Goal: Task Accomplishment & Management: Use online tool/utility

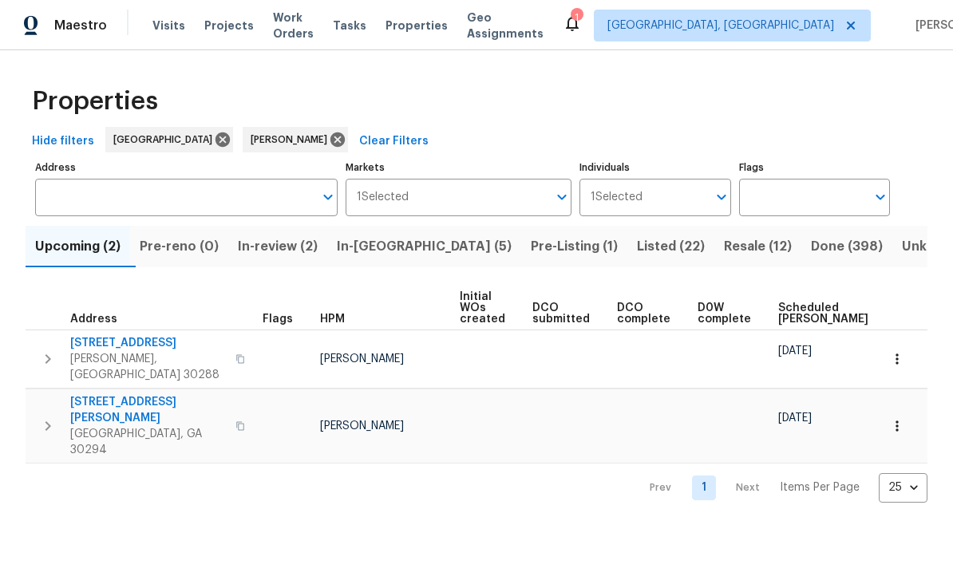
click at [279, 266] on button "In-review (2)" at bounding box center [277, 247] width 99 height 42
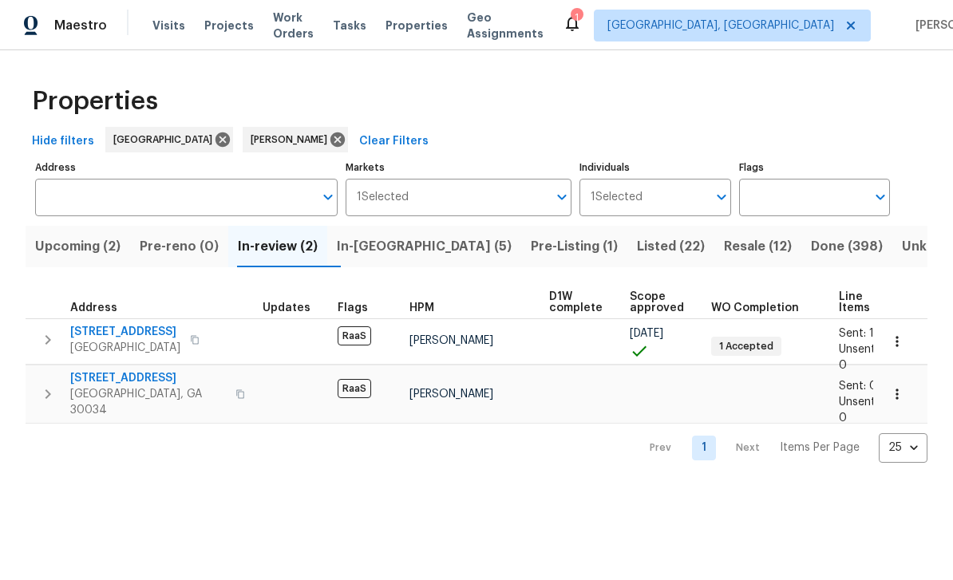
click at [88, 378] on span "[STREET_ADDRESS]" at bounding box center [148, 378] width 156 height 16
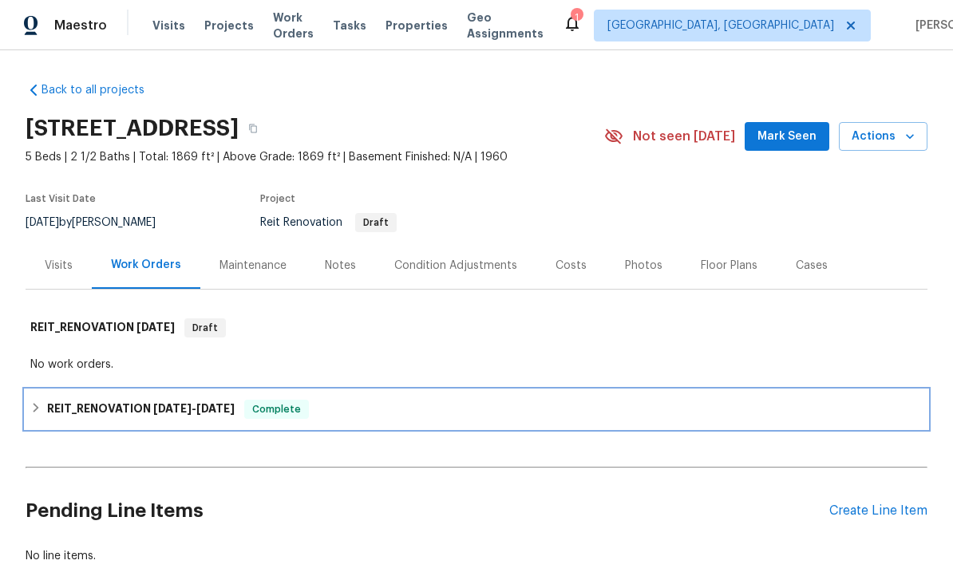
click at [53, 407] on h6 "REIT_RENOVATION [DATE] - [DATE]" at bounding box center [141, 409] width 188 height 19
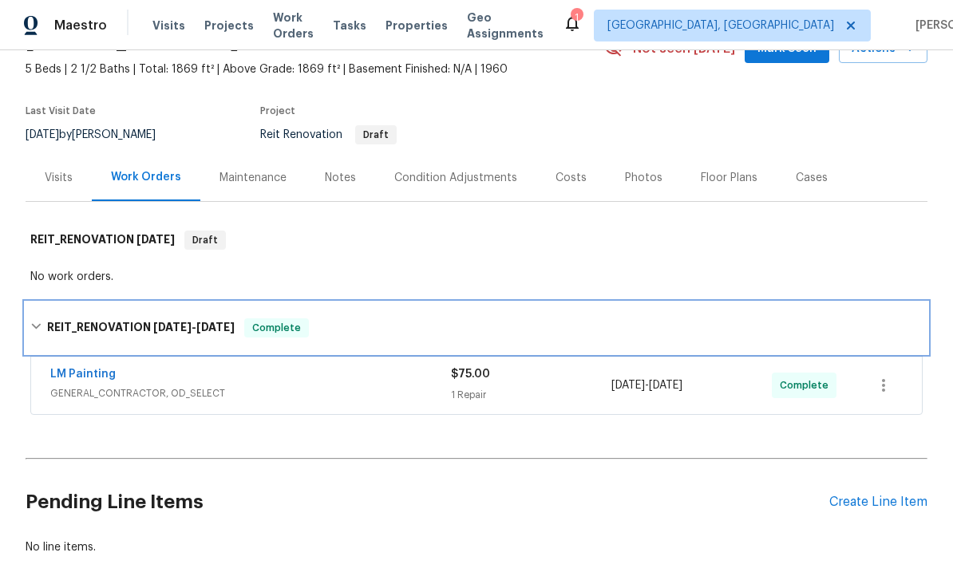
scroll to position [93, 0]
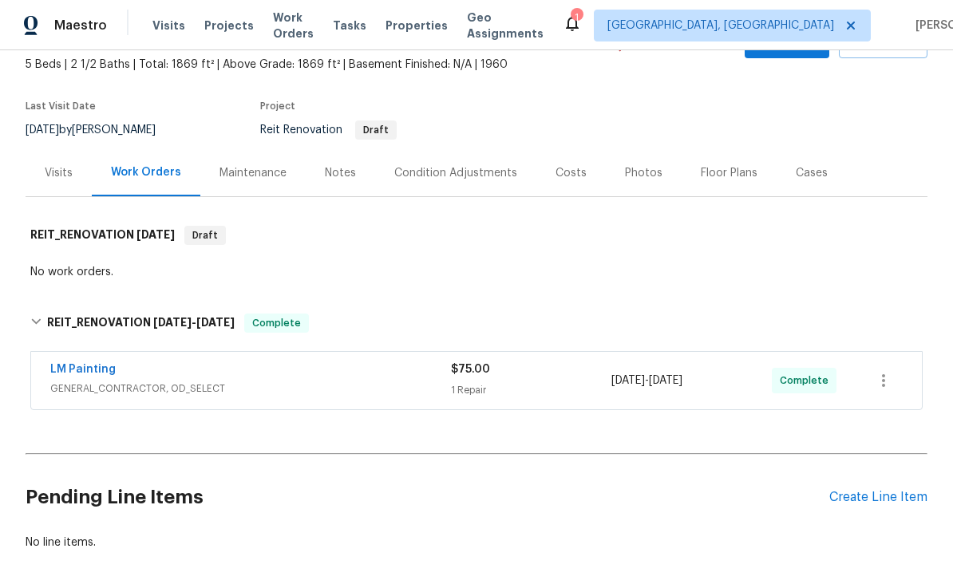
click at [66, 372] on link "LM Painting" at bounding box center [82, 369] width 65 height 11
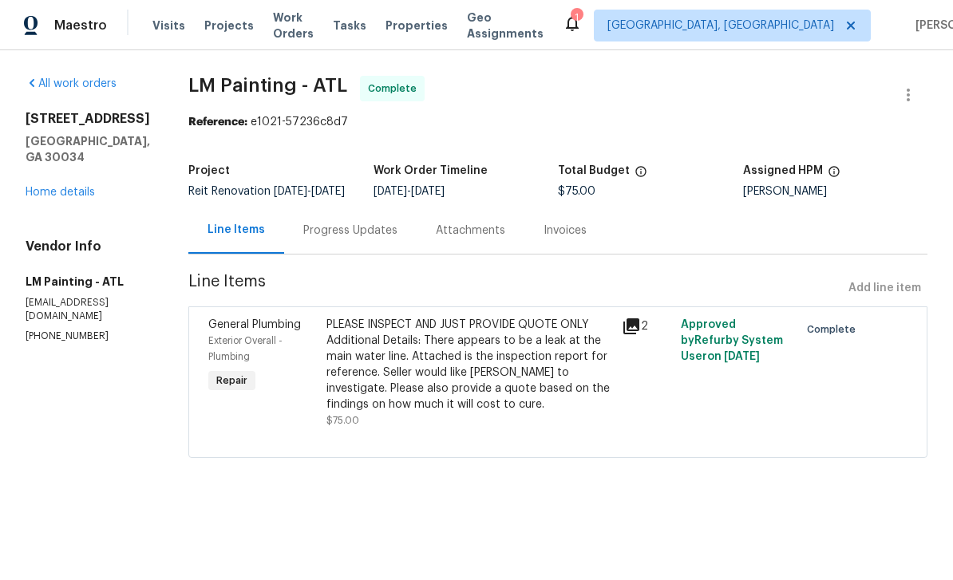
click at [398, 239] on div "Progress Updates" at bounding box center [350, 231] width 94 height 16
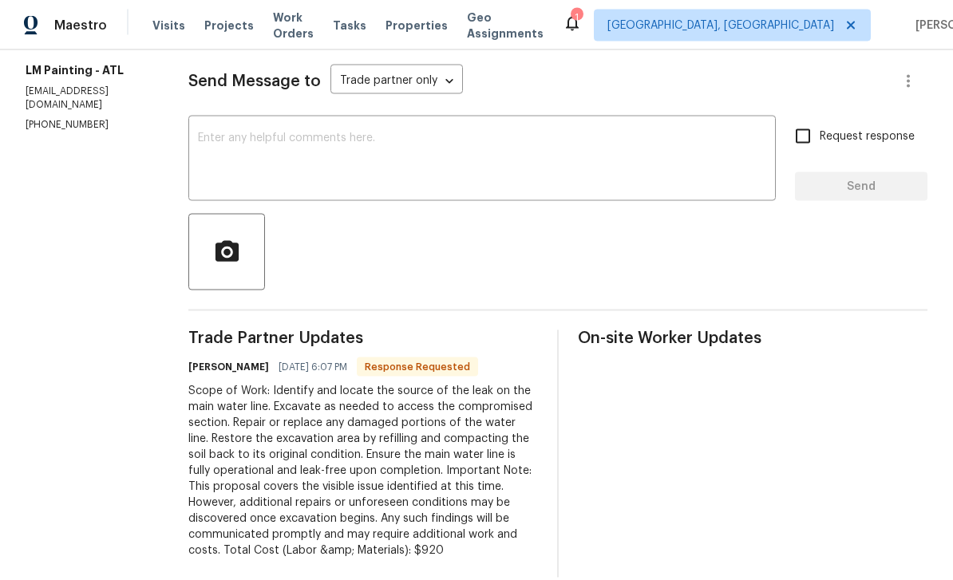
scroll to position [51, 0]
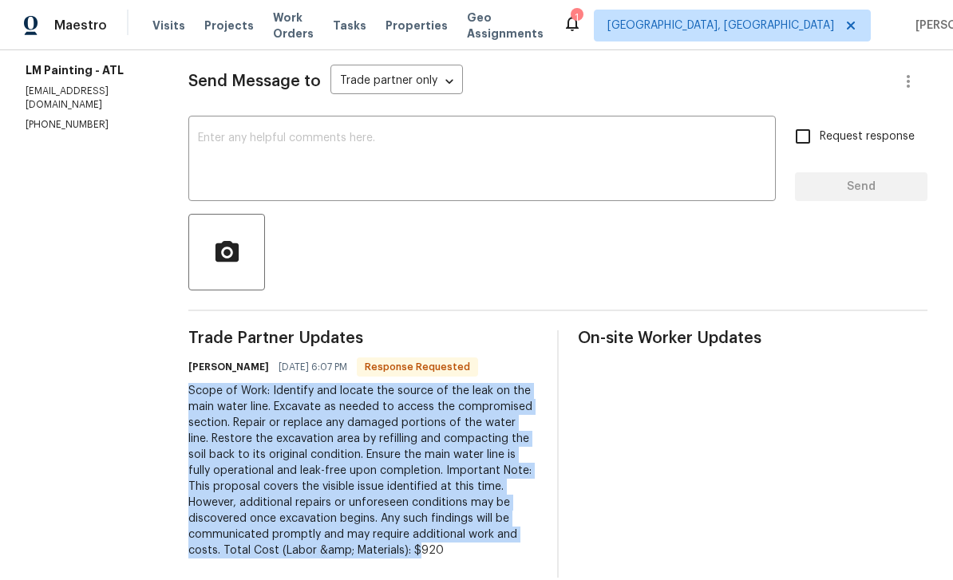
copy div "Scope of Work: Identify and locate the source of the leak on the main water lin…"
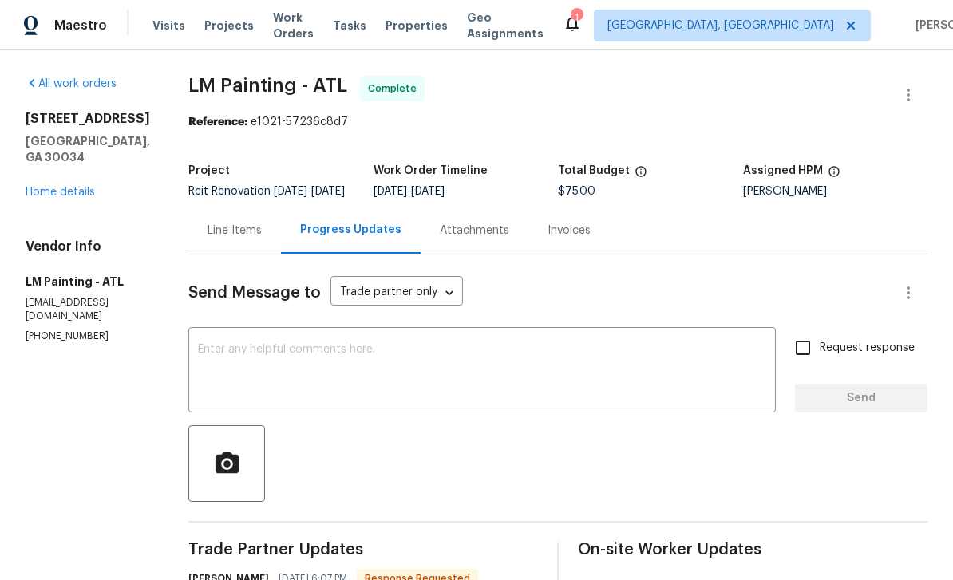
scroll to position [0, 0]
click at [61, 187] on link "Home details" at bounding box center [60, 192] width 69 height 11
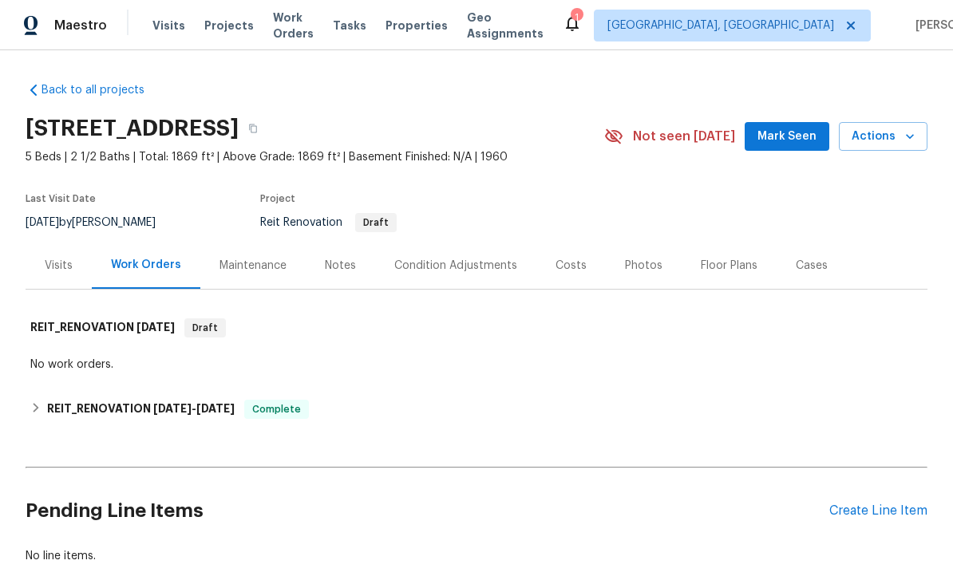
click at [57, 258] on div "Visits" at bounding box center [59, 266] width 28 height 16
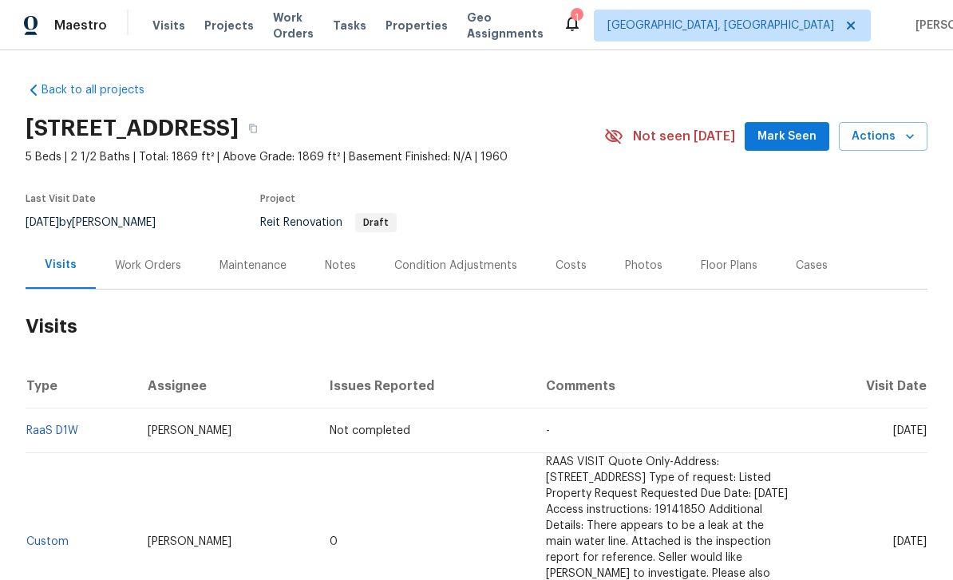
click at [137, 258] on div "Work Orders" at bounding box center [148, 266] width 66 height 16
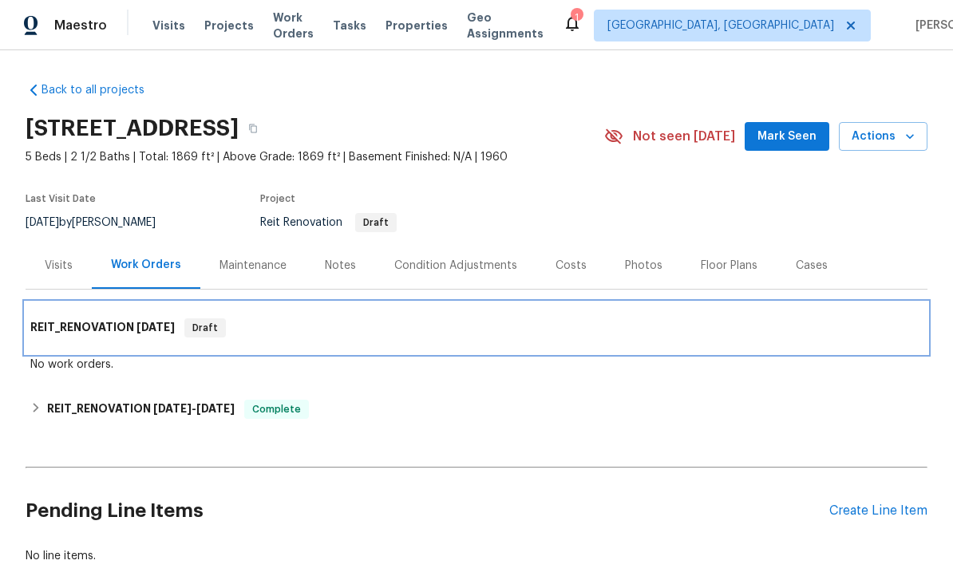
click at [53, 318] on h6 "REIT_RENOVATION [DATE]" at bounding box center [102, 327] width 144 height 19
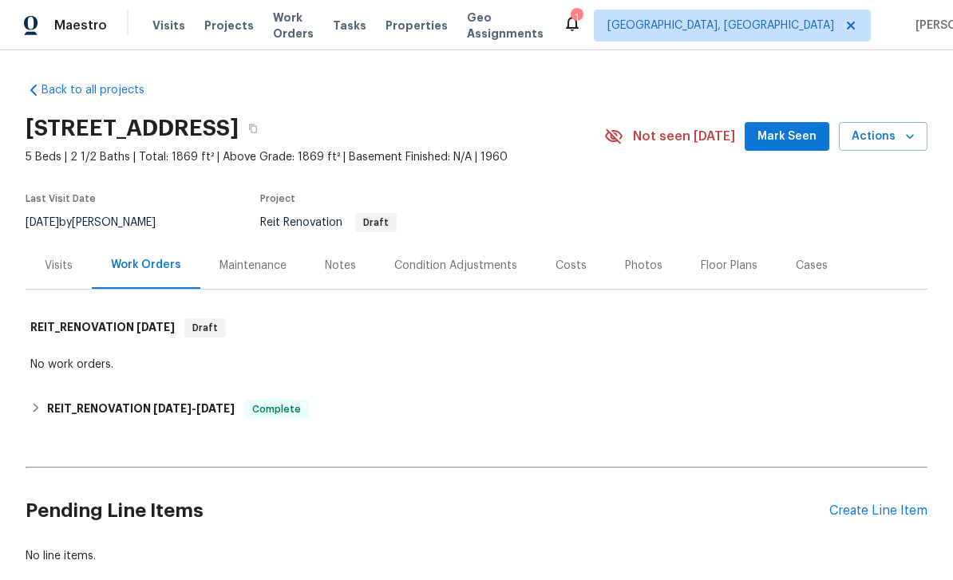
click at [885, 504] on div "Create Line Item" at bounding box center [878, 511] width 98 height 15
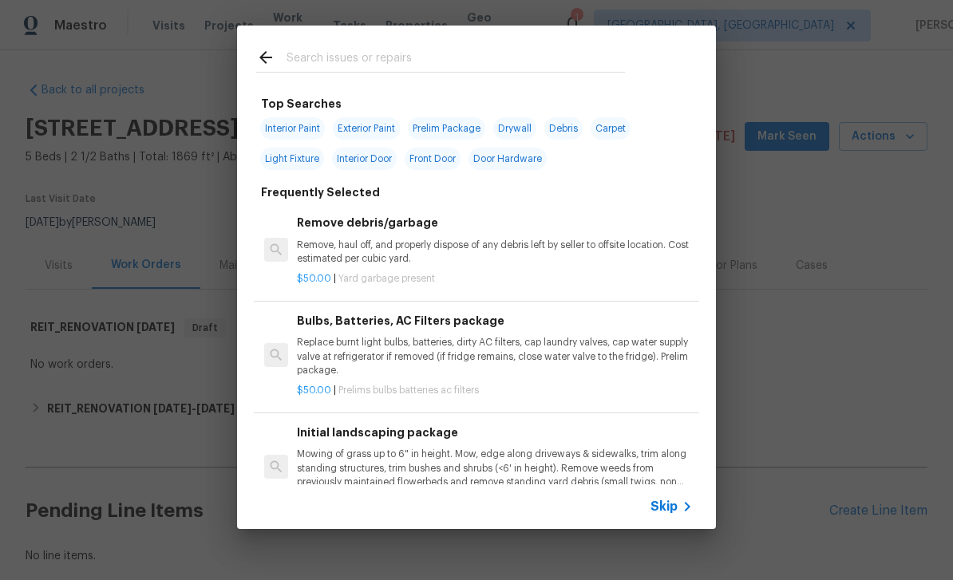
click at [492, 58] on input "text" at bounding box center [456, 60] width 338 height 24
click at [492, 57] on input "text" at bounding box center [456, 60] width 338 height 24
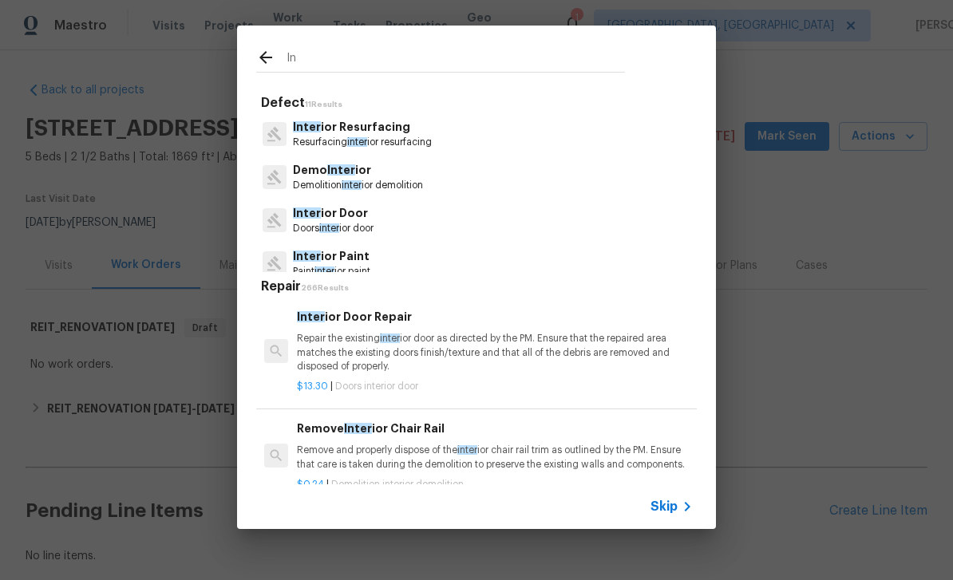
type input "I"
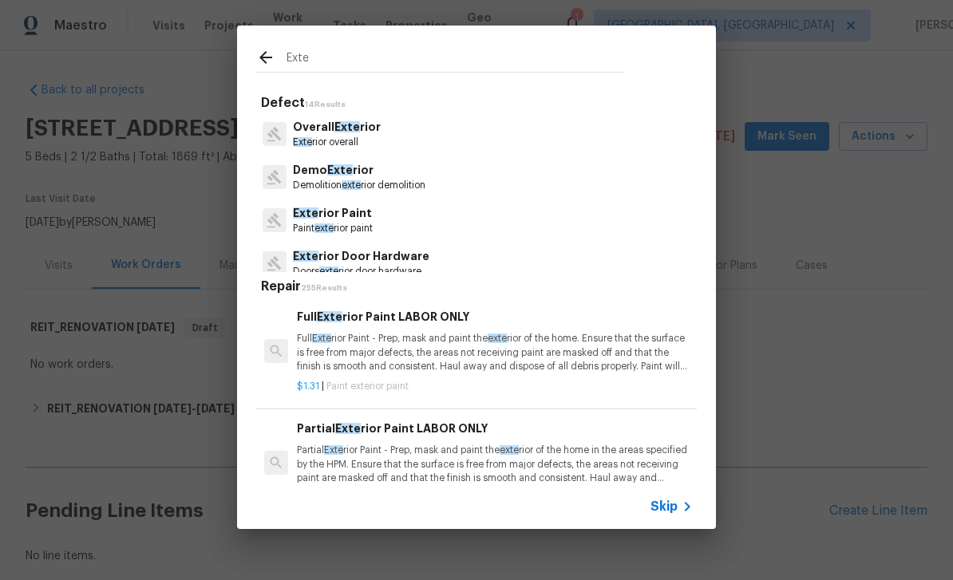
type input "Exte"
click at [392, 136] on div "Overall Exte rior Exte rior overall" at bounding box center [476, 134] width 441 height 43
click at [374, 137] on p "Exte rior overall" at bounding box center [337, 143] width 88 height 14
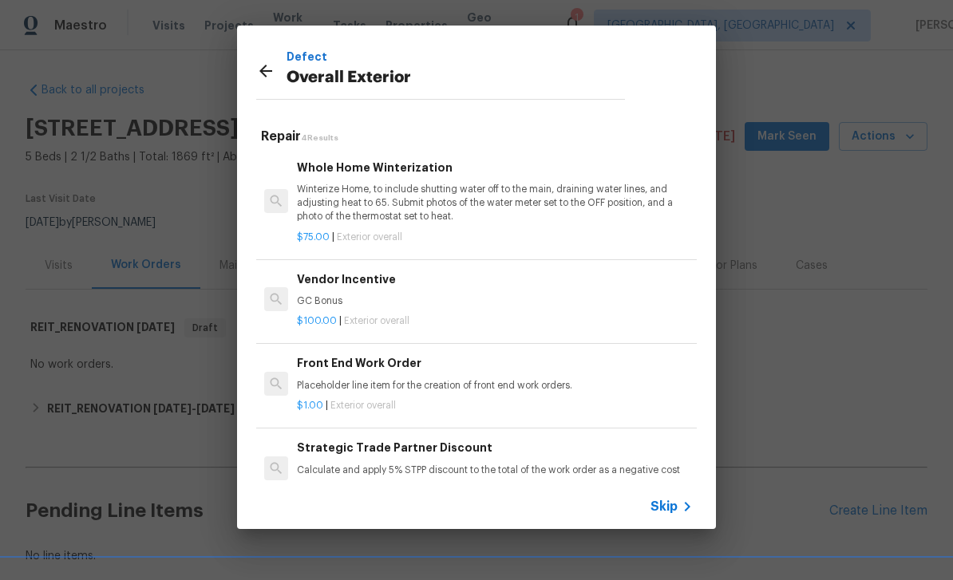
click at [673, 506] on span "Skip" at bounding box center [664, 507] width 27 height 16
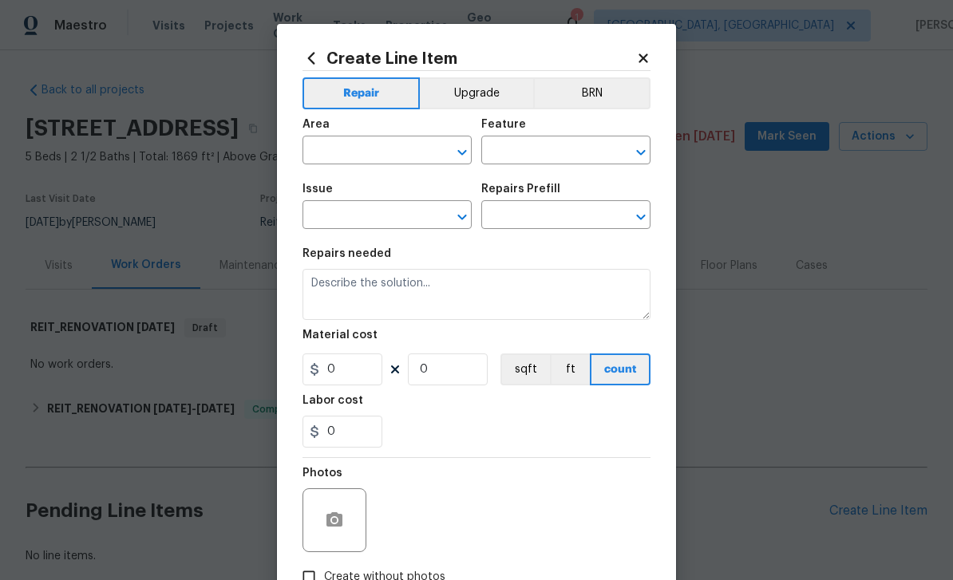
click at [427, 147] on div "​" at bounding box center [387, 152] width 169 height 25
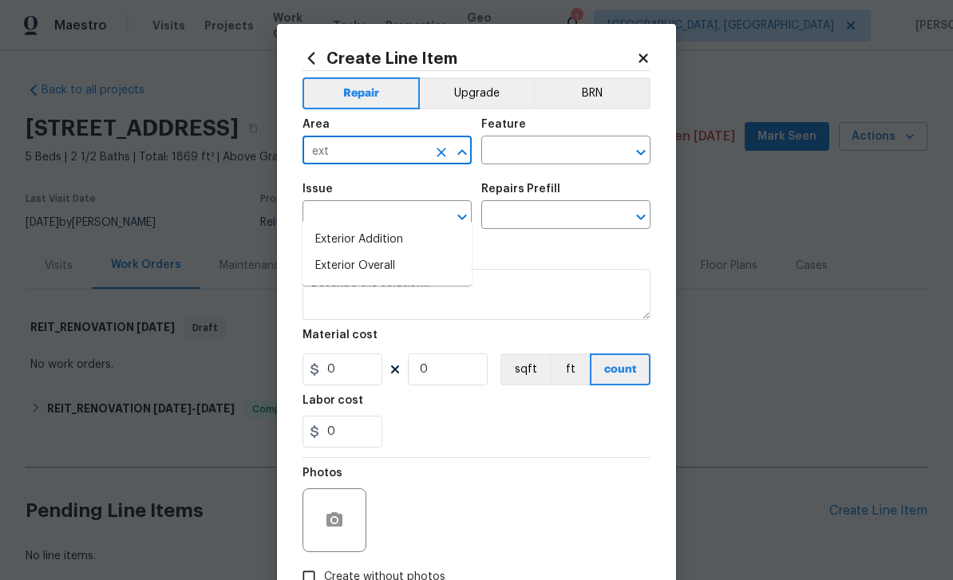
click at [403, 253] on li "Exterior Overall" at bounding box center [387, 266] width 169 height 26
type input "Exterior Overall"
click at [550, 156] on input "text" at bounding box center [543, 152] width 125 height 25
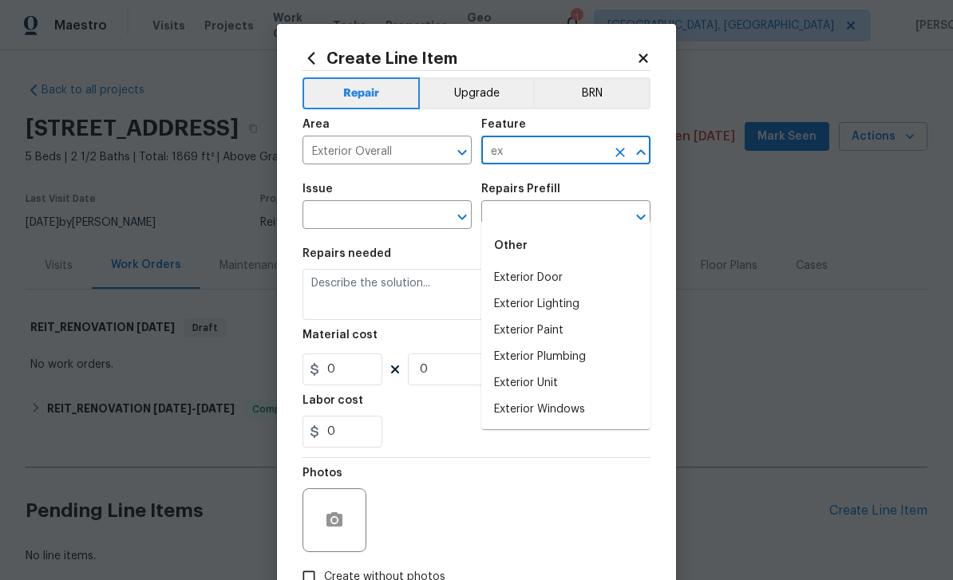
type input "e"
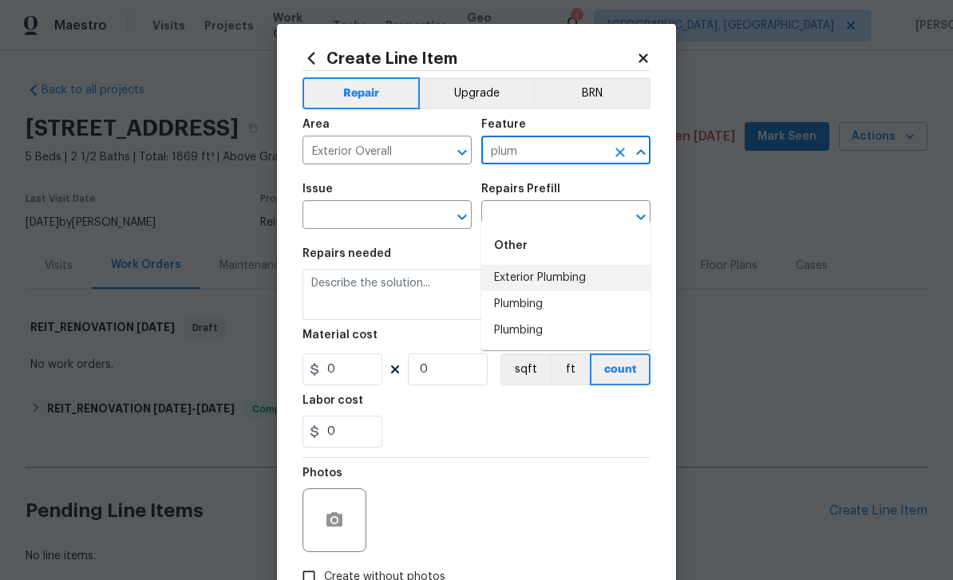
click at [595, 265] on li "Exterior Plumbing" at bounding box center [565, 278] width 169 height 26
type input "Exterior Plumbing"
click at [433, 213] on icon "Clear" at bounding box center [441, 217] width 16 height 16
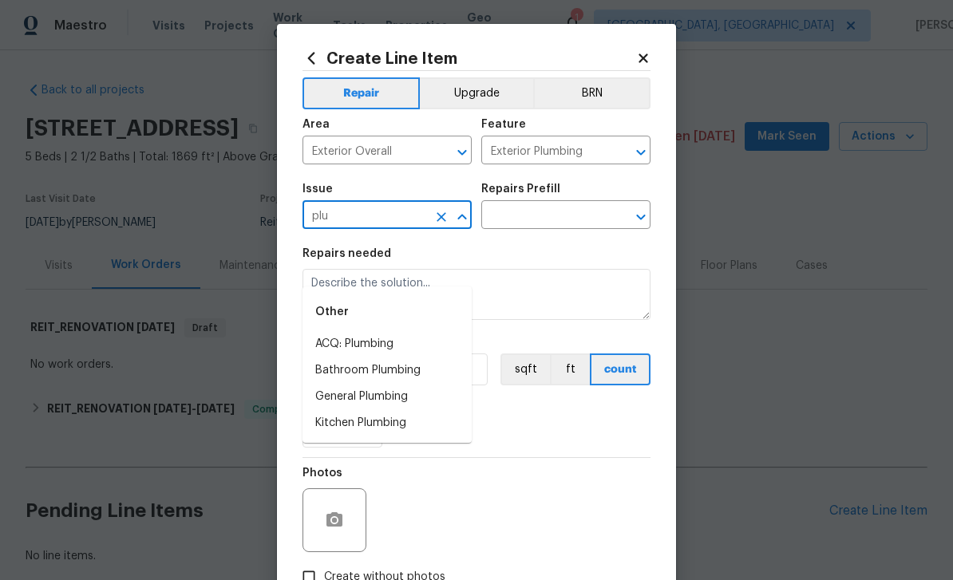
click at [397, 384] on li "General Plumbing" at bounding box center [387, 397] width 169 height 26
type input "General Plumbing"
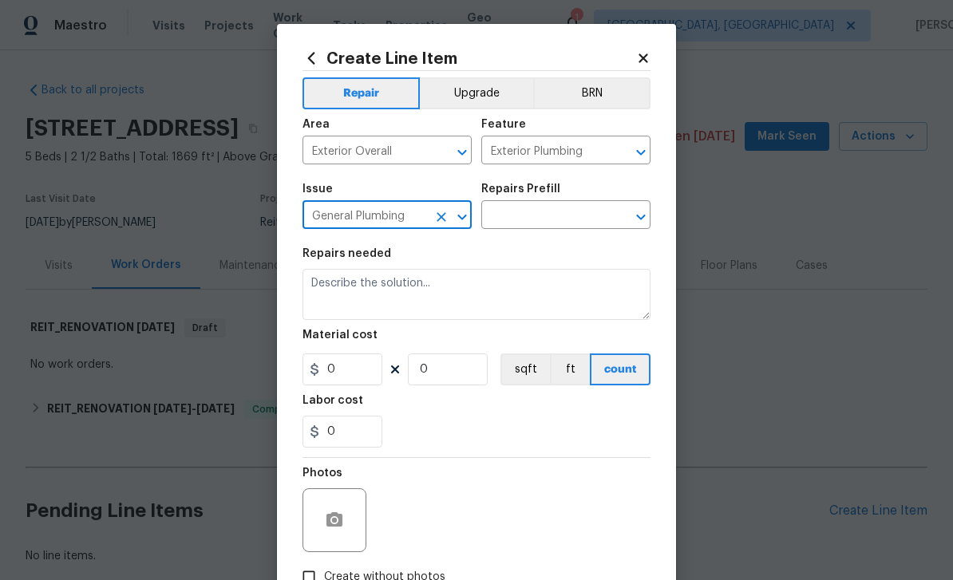
click at [556, 218] on input "text" at bounding box center [543, 216] width 125 height 25
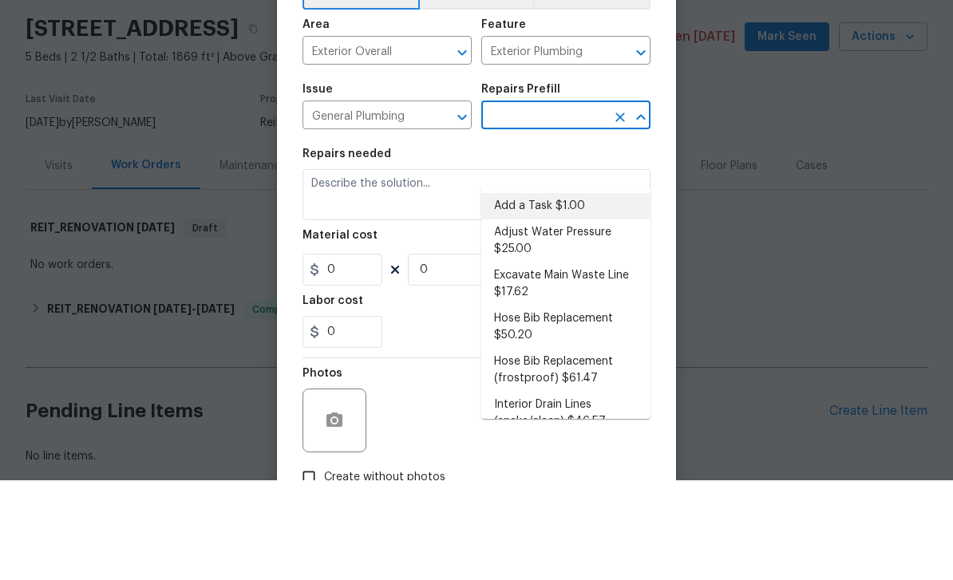
click at [585, 293] on li "Add a Task $1.00" at bounding box center [565, 306] width 169 height 26
type input "Add a Task $1.00"
type input "Plumbing"
type textarea "HPM to detail"
type input "1"
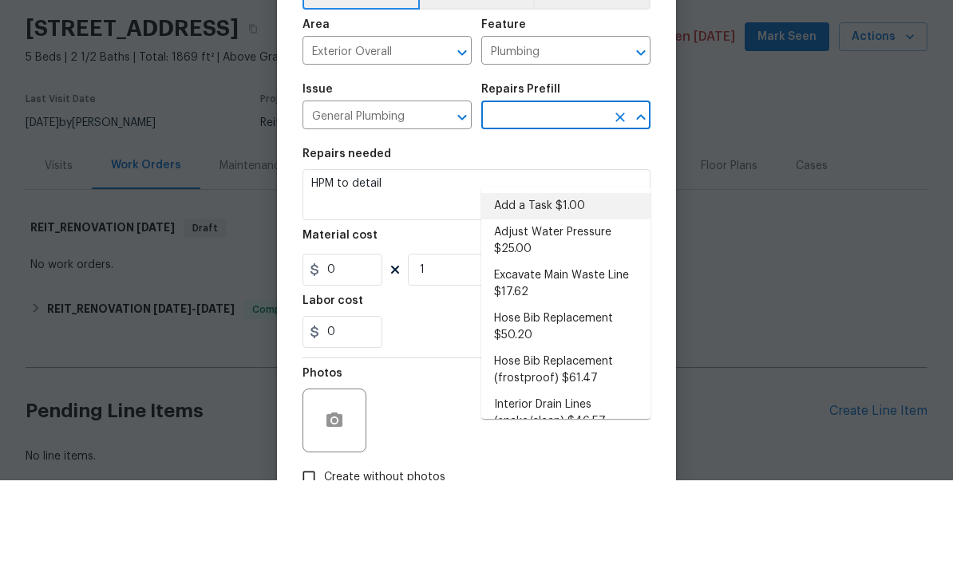
type input "Add a Task $1.00"
type input "1"
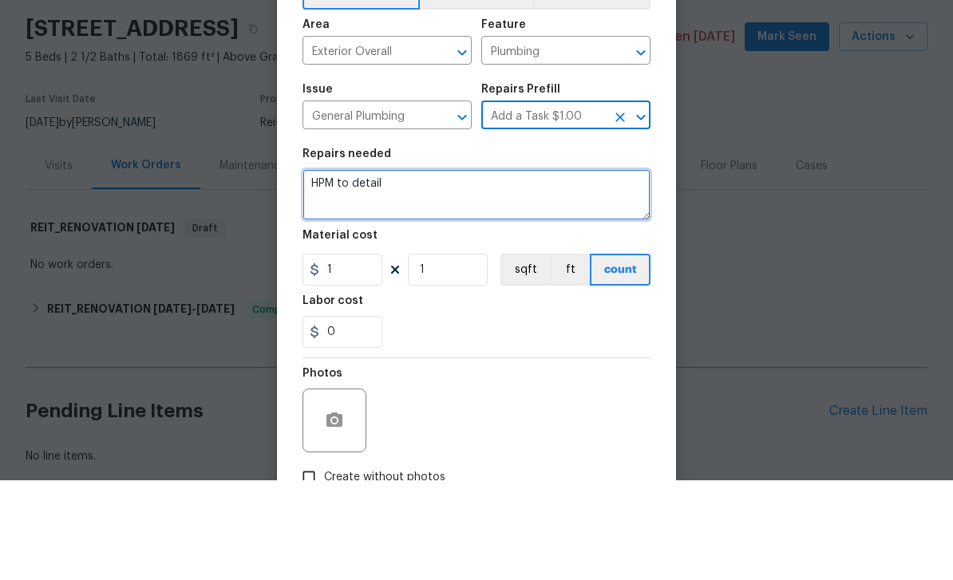
click at [489, 269] on textarea "HPM to detail" at bounding box center [477, 294] width 348 height 51
click at [338, 269] on textarea "HPM to detail" at bounding box center [477, 294] width 348 height 51
click at [346, 269] on textarea "HPM to detail" at bounding box center [477, 294] width 348 height 51
click at [338, 269] on textarea "HPM to detail" at bounding box center [477, 294] width 348 height 51
paste textarea "Scope of Work: Identify and locate the source of the leak on the main water lin…"
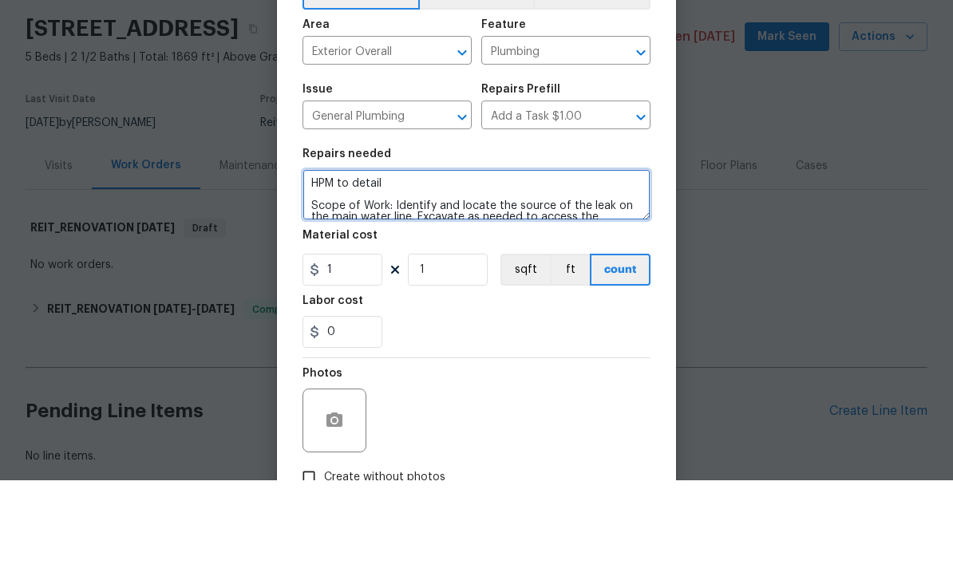
scroll to position [123, 0]
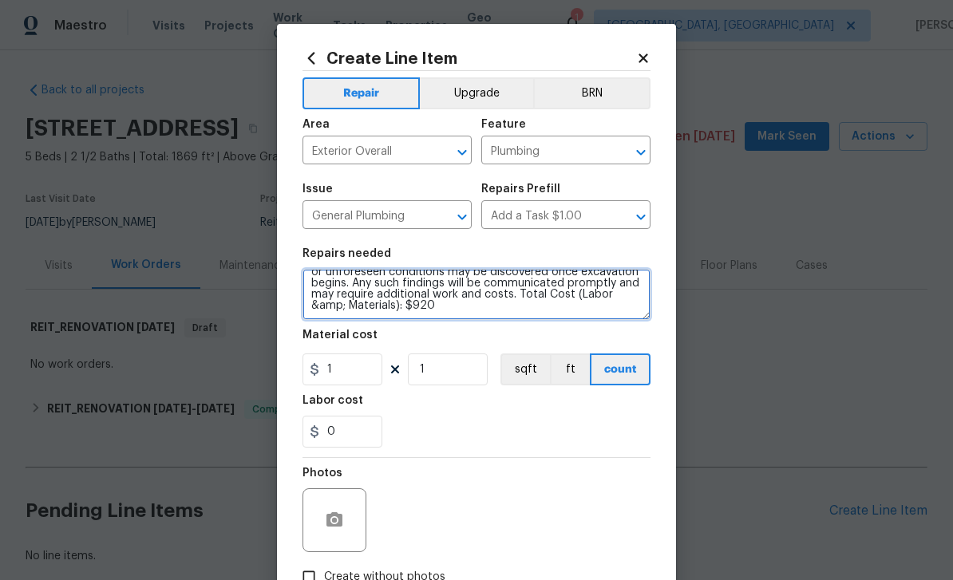
type textarea "HPM to detail Scope of Work: Identify and locate the source of the leak on the …"
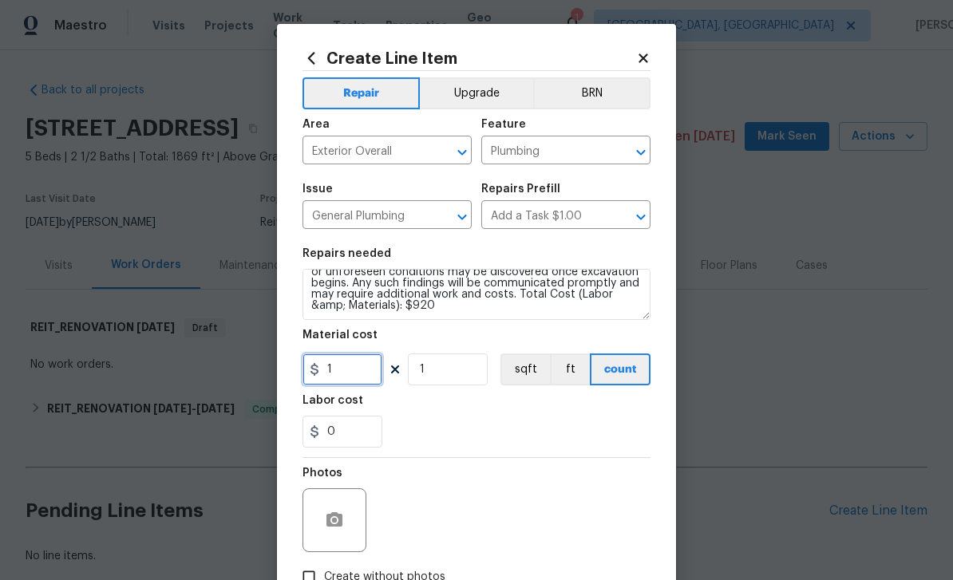
click at [372, 372] on input "1" at bounding box center [343, 370] width 80 height 32
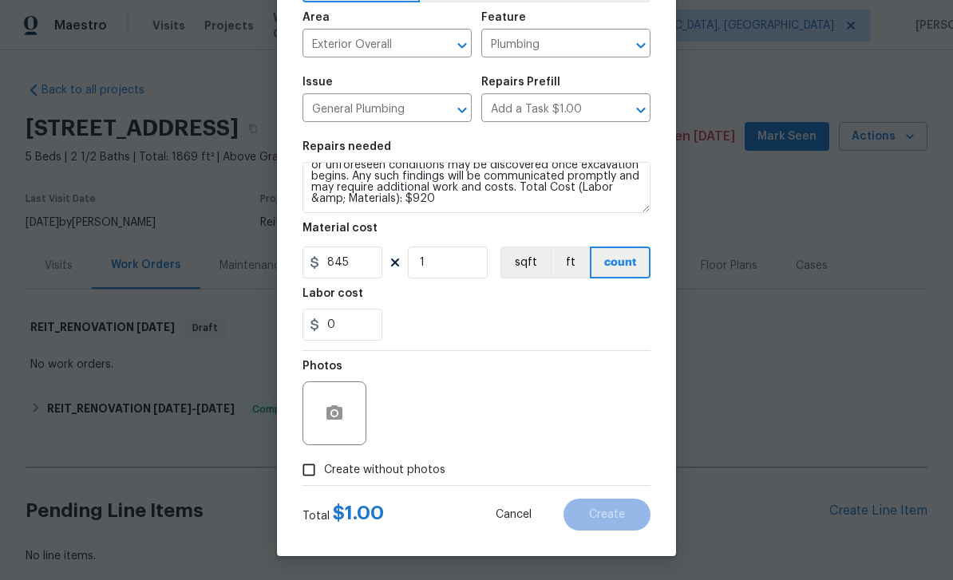
scroll to position [110, 0]
type input "845"
click at [311, 473] on input "Create without photos" at bounding box center [309, 470] width 30 height 30
checkbox input "true"
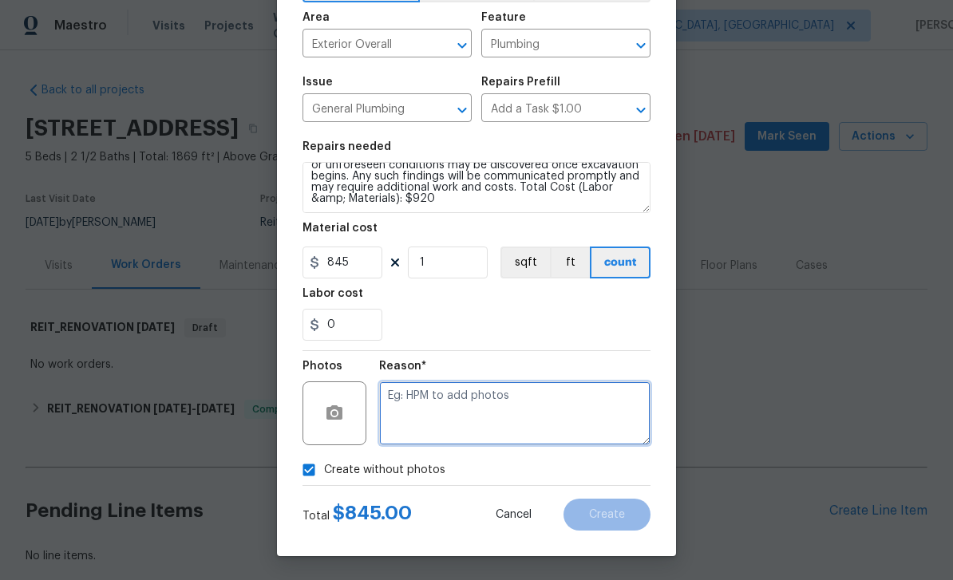
click at [517, 425] on textarea at bounding box center [514, 414] width 271 height 64
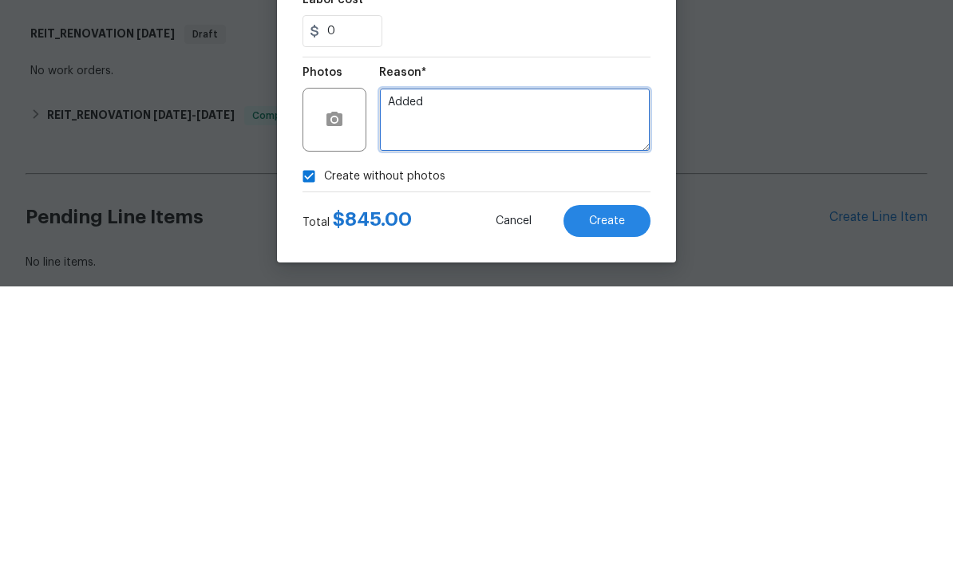
type textarea "Added"
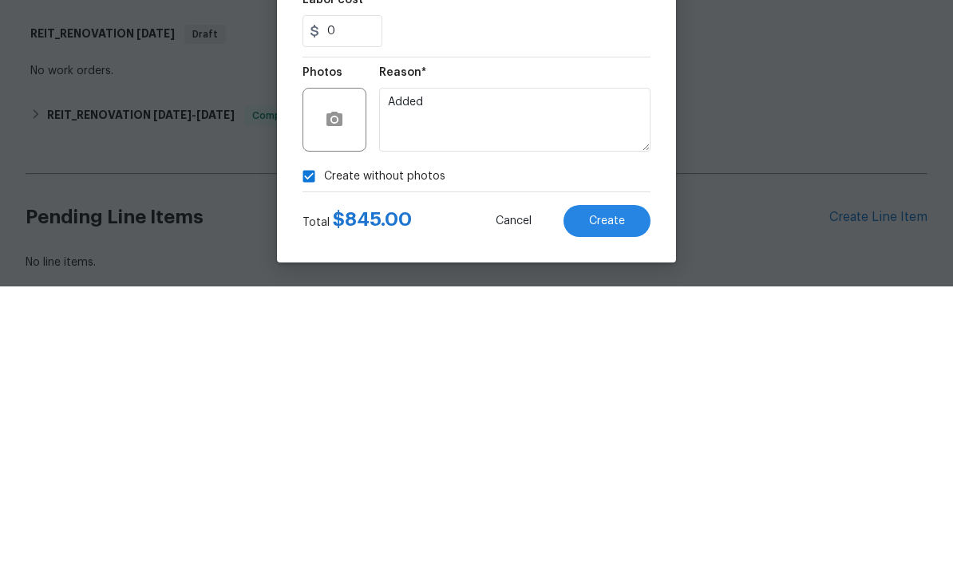
click at [625, 499] on button "Create" at bounding box center [607, 515] width 87 height 32
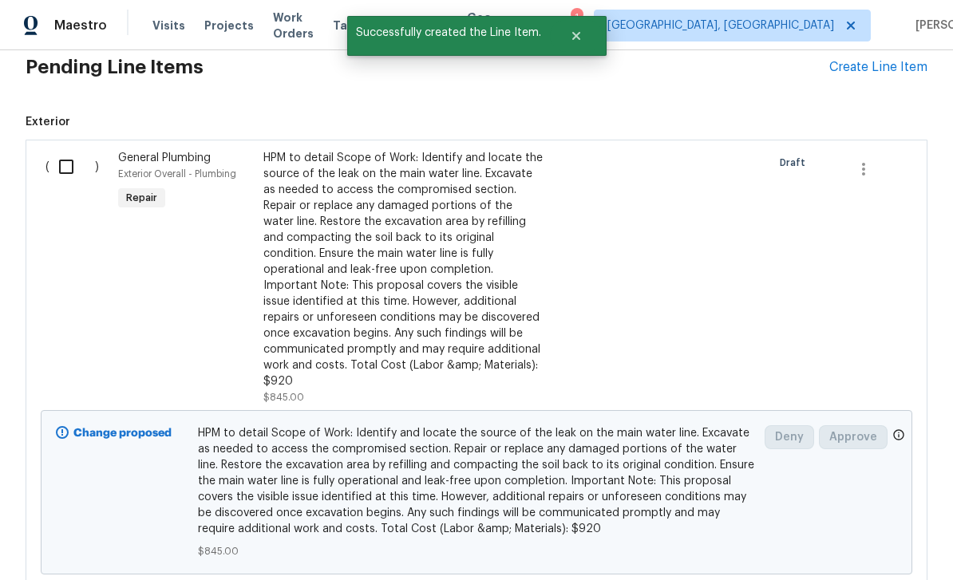
scroll to position [443, 0]
click at [62, 151] on input "checkbox" at bounding box center [71, 168] width 45 height 34
checkbox input "true"
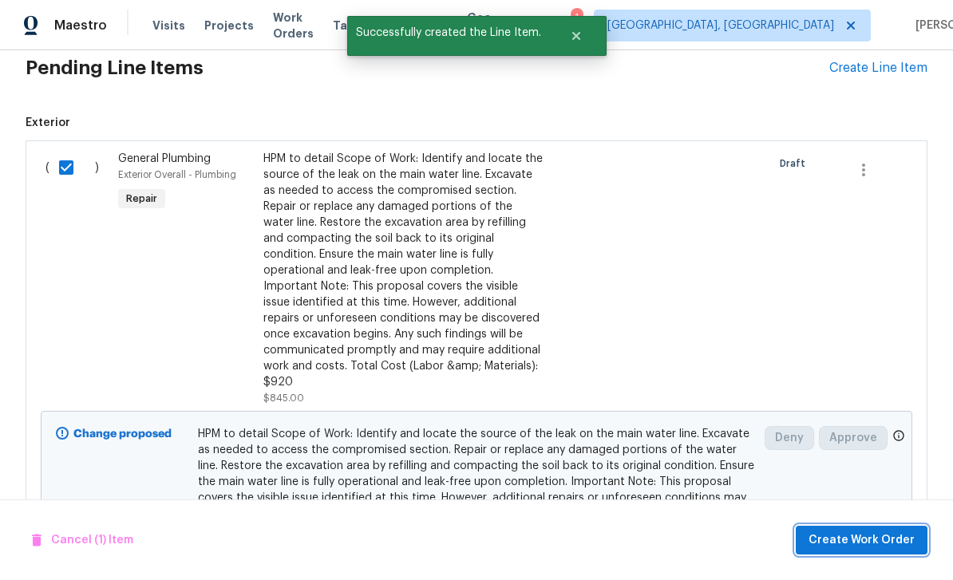
click at [894, 540] on span "Create Work Order" at bounding box center [862, 541] width 106 height 20
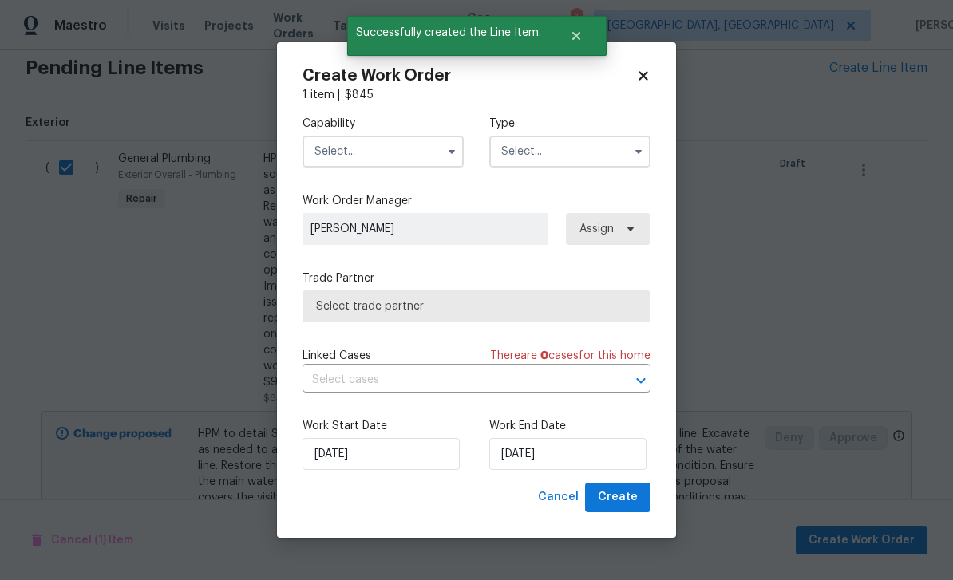
click at [425, 144] on input "text" at bounding box center [383, 152] width 161 height 32
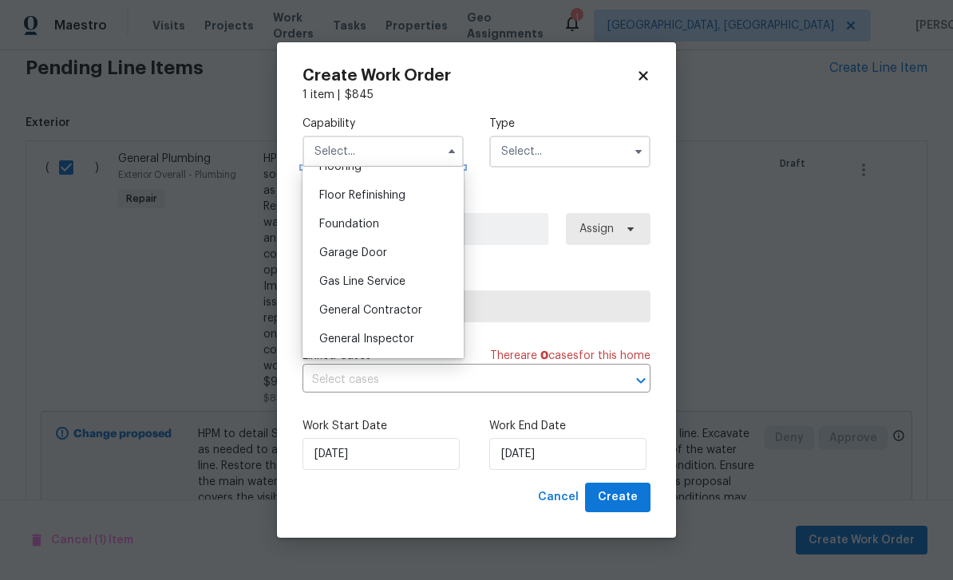
scroll to position [641, 0]
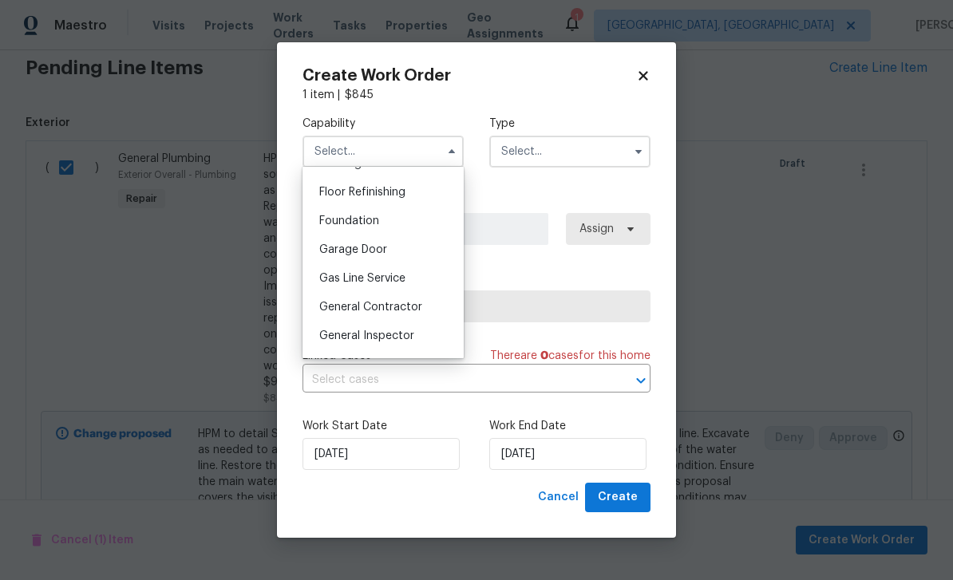
click at [420, 312] on span "General Contractor" at bounding box center [370, 307] width 103 height 11
type input "General Contractor"
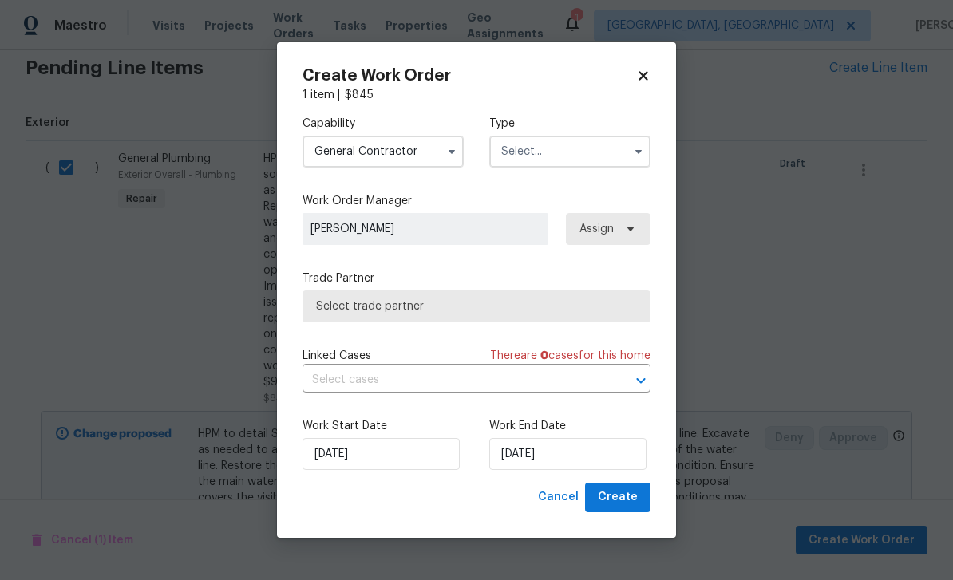
click at [575, 148] on input "text" at bounding box center [569, 152] width 161 height 32
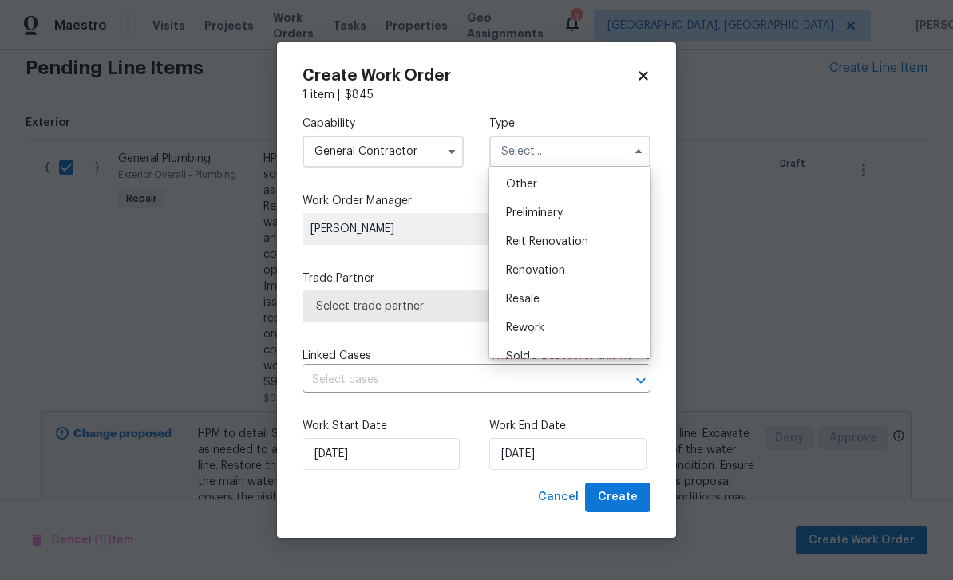
scroll to position [342, 0]
click at [599, 222] on div "Reit Renovation" at bounding box center [569, 217] width 153 height 29
type input "Reit Renovation"
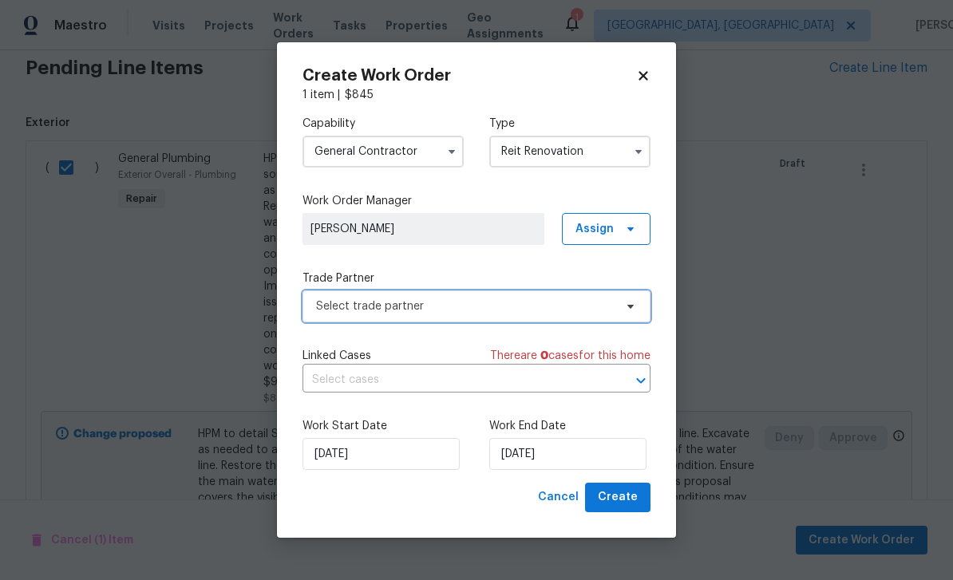
click at [566, 307] on span "Select trade partner" at bounding box center [465, 307] width 298 height 16
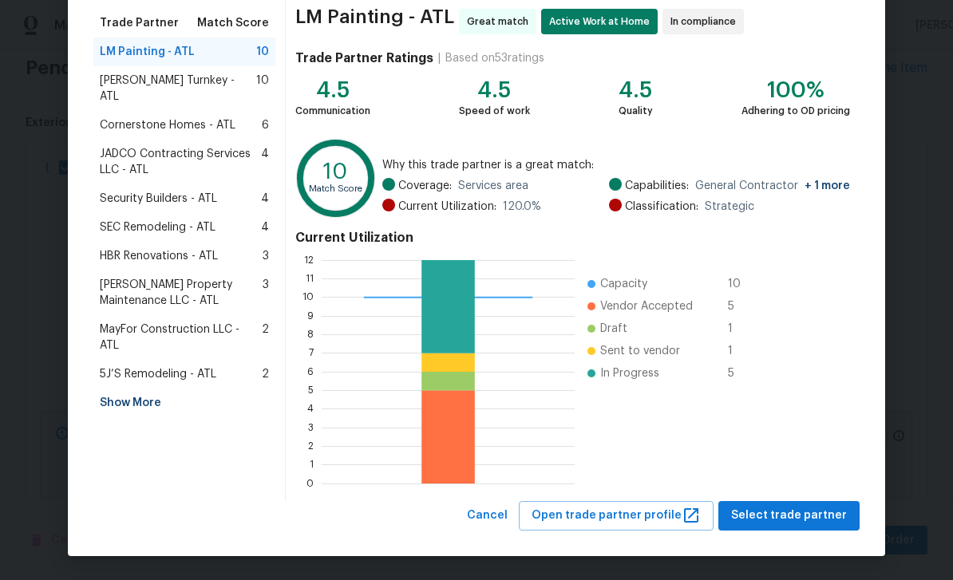
scroll to position [124, 0]
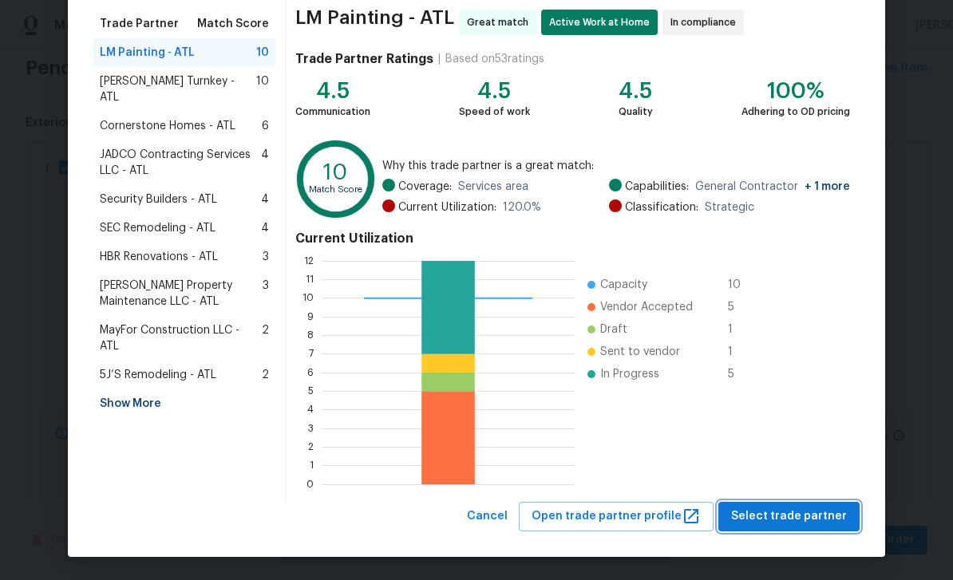
click at [810, 513] on span "Select trade partner" at bounding box center [789, 517] width 116 height 20
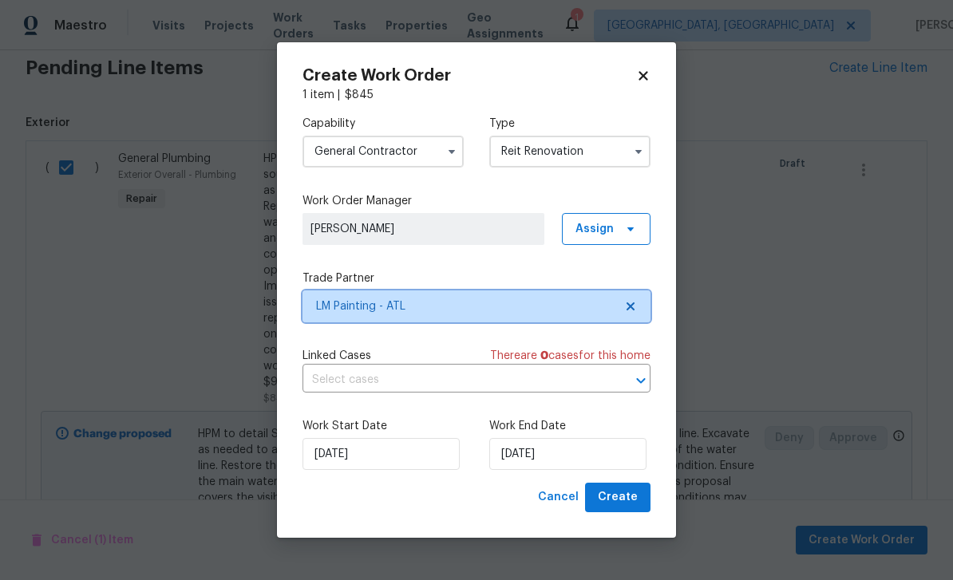
scroll to position [0, 0]
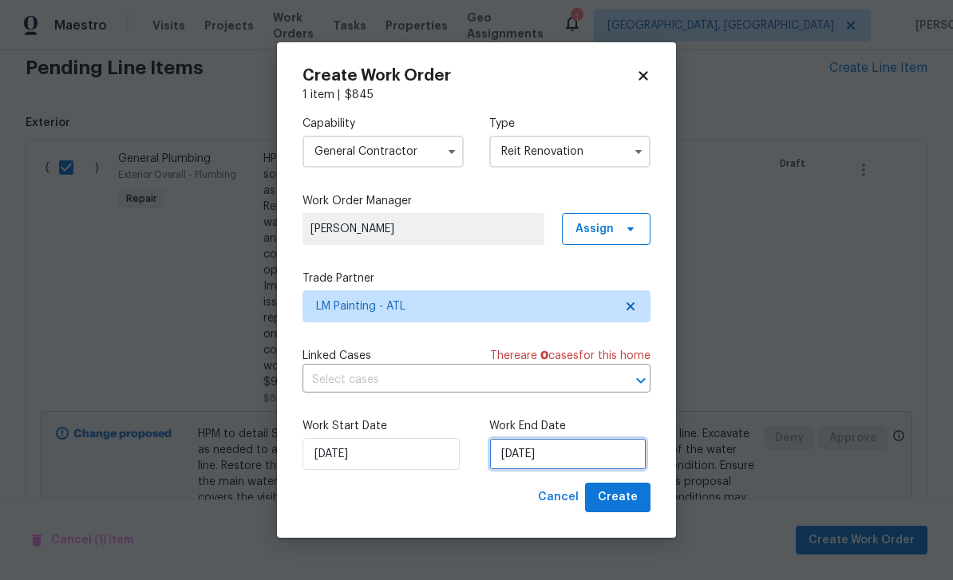
click at [605, 452] on input "[DATE]" at bounding box center [567, 454] width 157 height 32
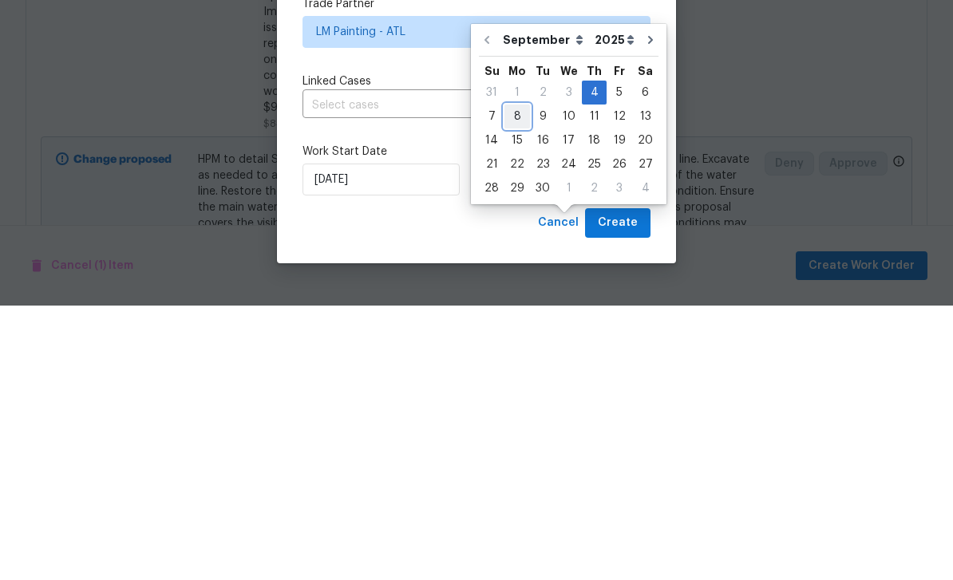
click at [518, 380] on div "8" at bounding box center [517, 391] width 26 height 22
type input "[DATE]"
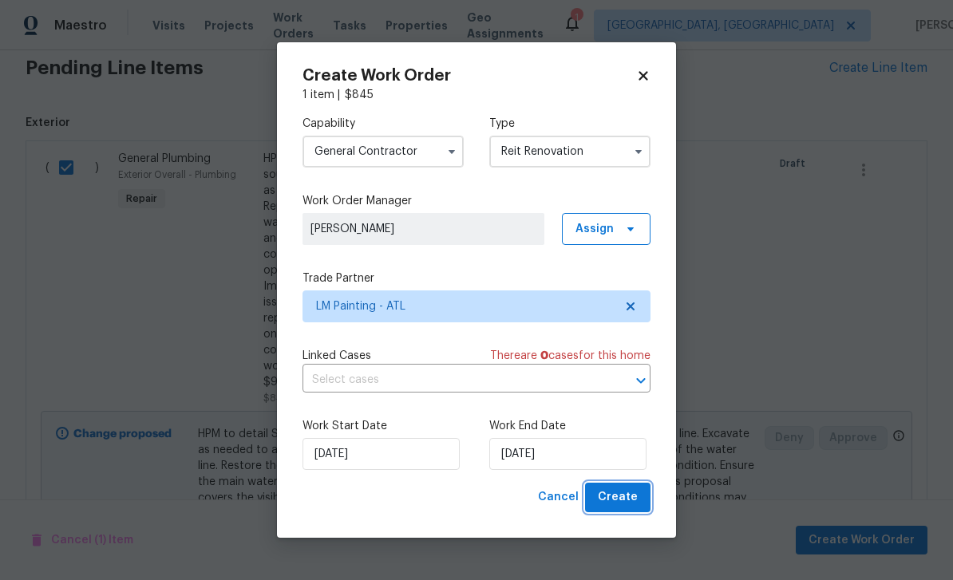
click at [643, 499] on button "Create" at bounding box center [617, 498] width 65 height 30
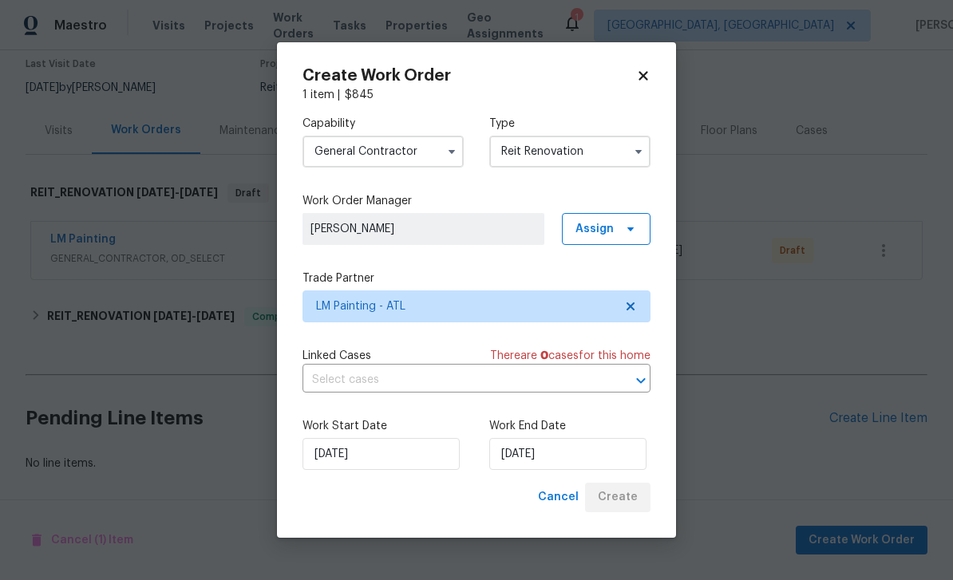
scroll to position [83, 0]
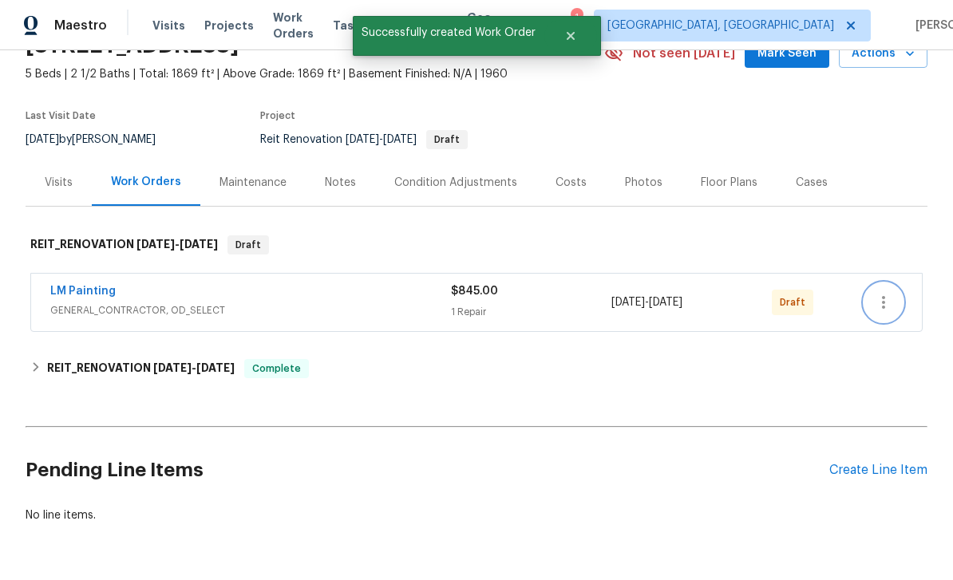
click at [884, 296] on icon "button" at bounding box center [883, 302] width 3 height 13
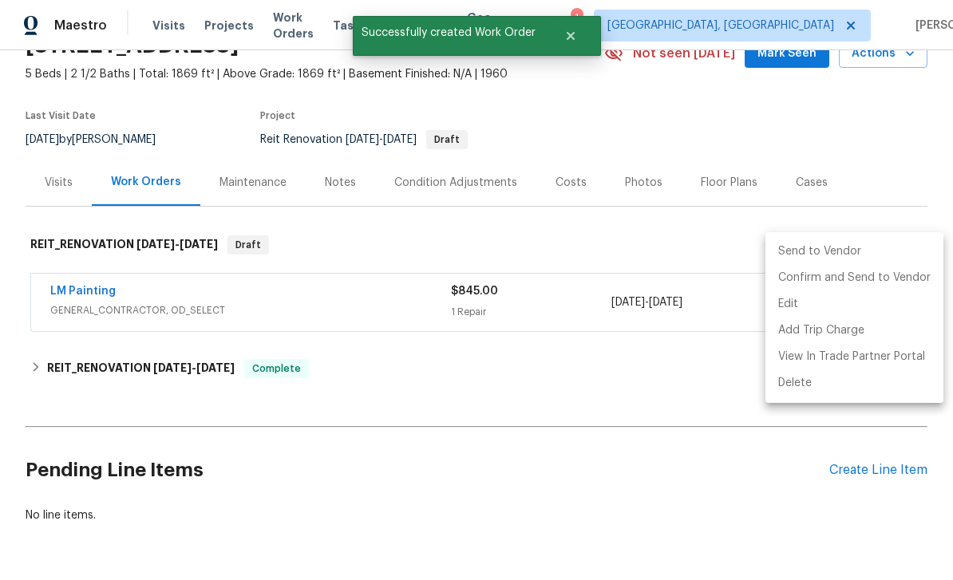
click at [831, 249] on li "Send to Vendor" at bounding box center [854, 252] width 178 height 26
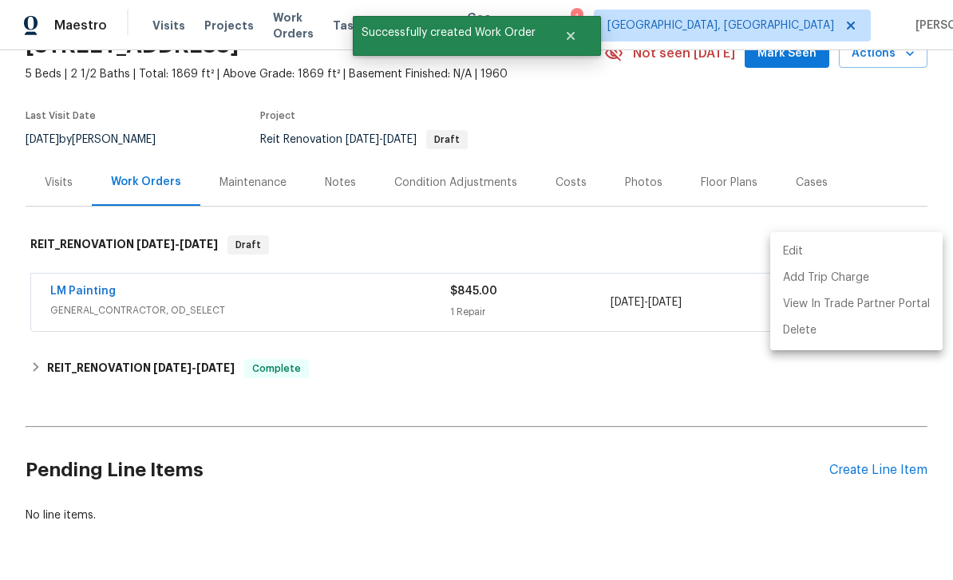
click at [733, 346] on div at bounding box center [476, 290] width 953 height 580
